Goal: Check status: Check status

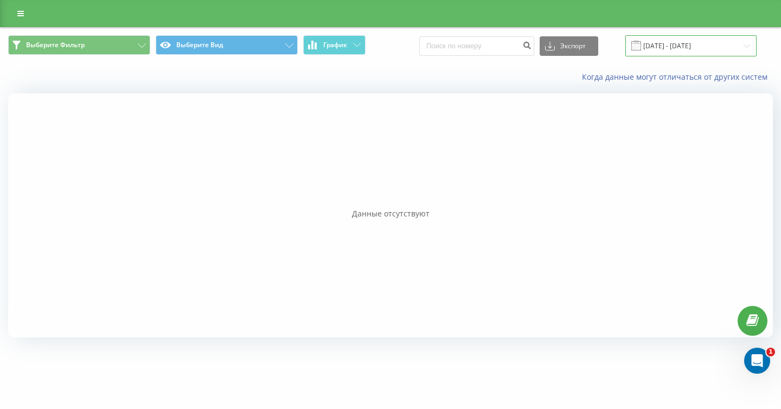
click at [672, 55] on input "[DATE] - [DATE]" at bounding box center [691, 45] width 131 height 21
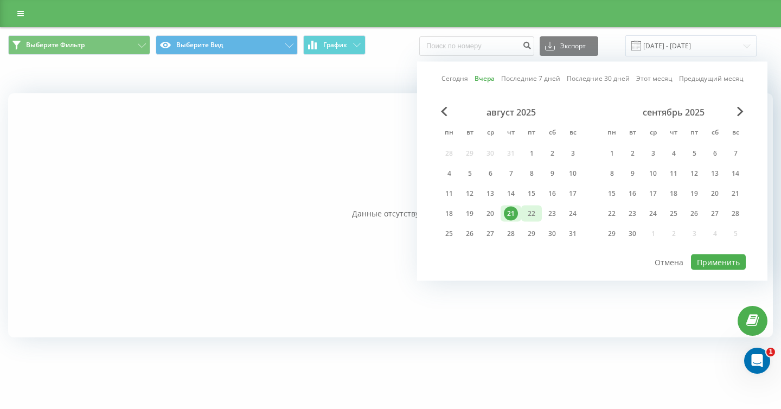
click at [527, 216] on div "22" at bounding box center [532, 214] width 14 height 14
click at [732, 268] on button "Применить" at bounding box center [718, 263] width 55 height 16
type input "[DATE] - [DATE]"
